Goal: Transaction & Acquisition: Subscribe to service/newsletter

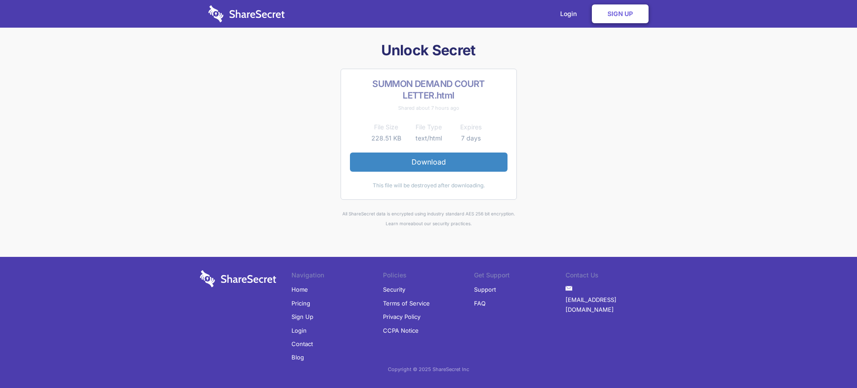
click at [302, 317] on link "Sign Up" at bounding box center [303, 316] width 22 height 13
click at [620, 14] on link "Sign Up" at bounding box center [620, 13] width 57 height 19
click at [571, 14] on link "Login" at bounding box center [570, 14] width 39 height 28
